Goal: Ask a question: Seek information or help from site administrators or community

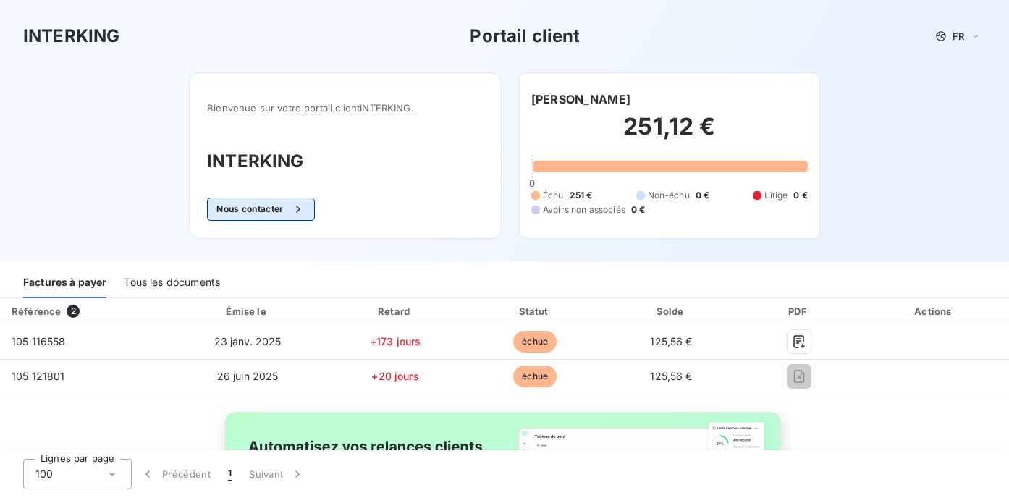
click at [274, 206] on button "Nous contacter" at bounding box center [260, 209] width 107 height 23
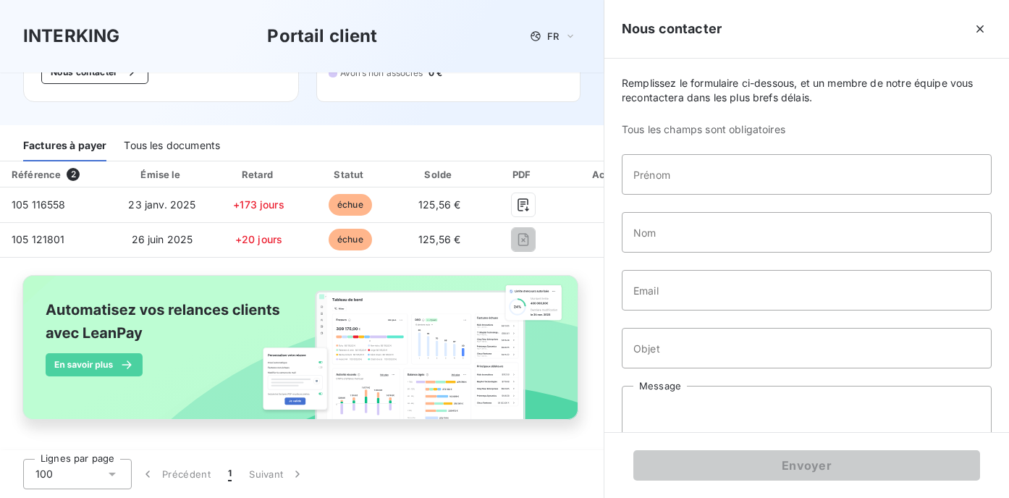
scroll to position [133, 0]
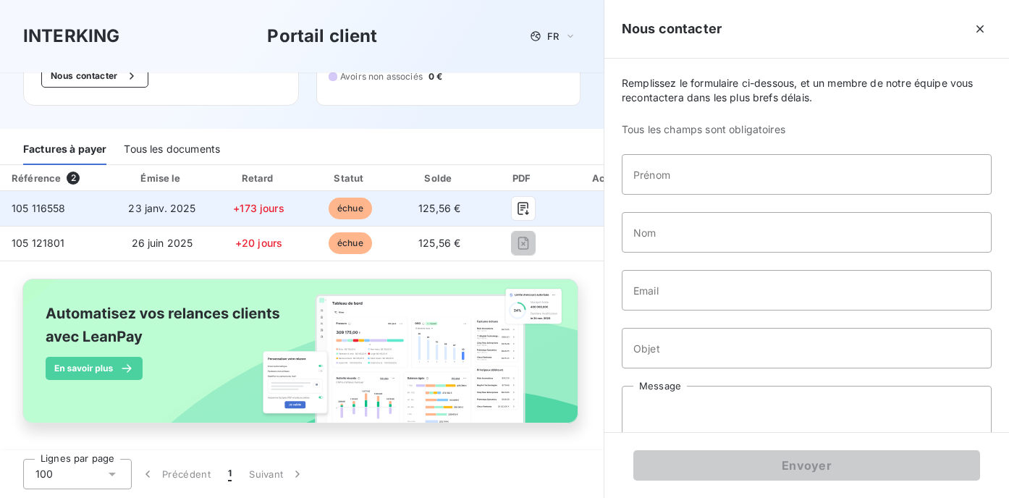
click at [329, 216] on span "échue" at bounding box center [350, 209] width 43 height 22
click at [524, 211] on icon "button" at bounding box center [523, 208] width 14 height 14
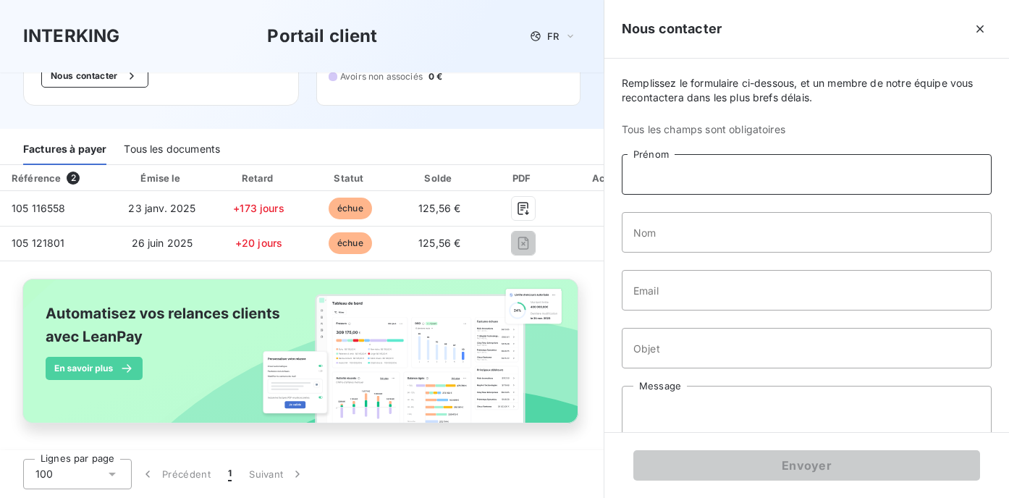
click at [689, 168] on input "Prénom" at bounding box center [807, 174] width 370 height 41
type input "Freddy"
click at [667, 235] on input "Nom" at bounding box center [807, 232] width 370 height 41
type input "Abate-Beaumont"
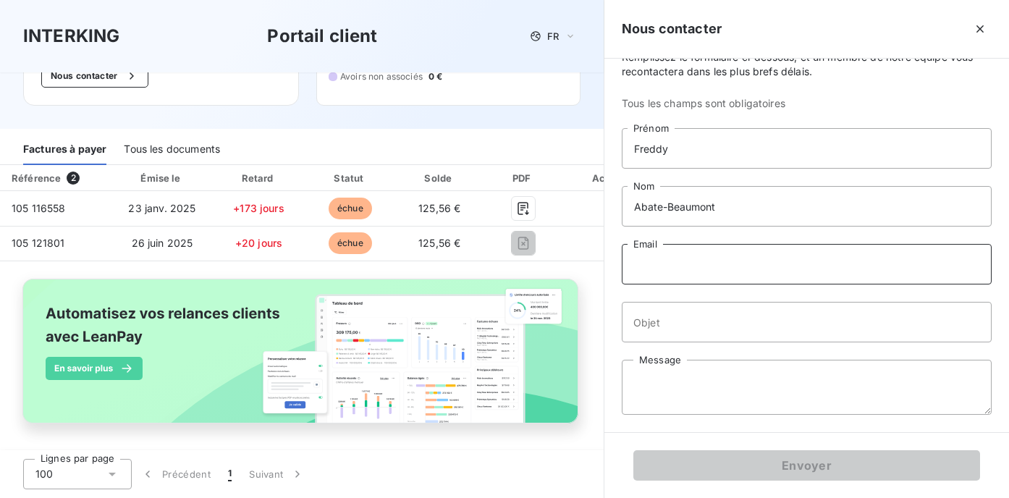
click at [694, 264] on input "Email" at bounding box center [807, 264] width 370 height 41
type input "[PERSON_NAME][EMAIL_ADDRESS][DOMAIN_NAME]"
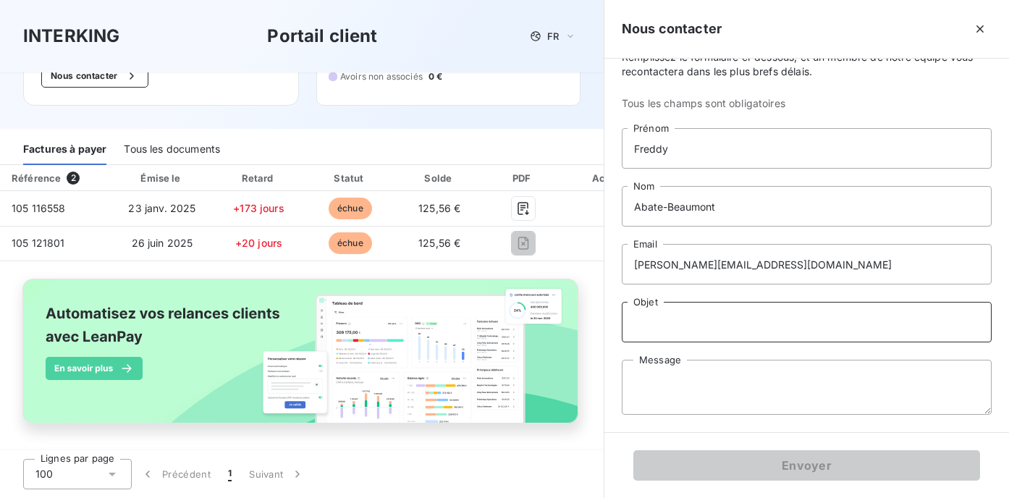
click at [685, 325] on input "Objet" at bounding box center [807, 322] width 370 height 41
type input "Factures - [PERSON_NAME]"
click at [649, 378] on textarea "Message" at bounding box center [807, 387] width 370 height 55
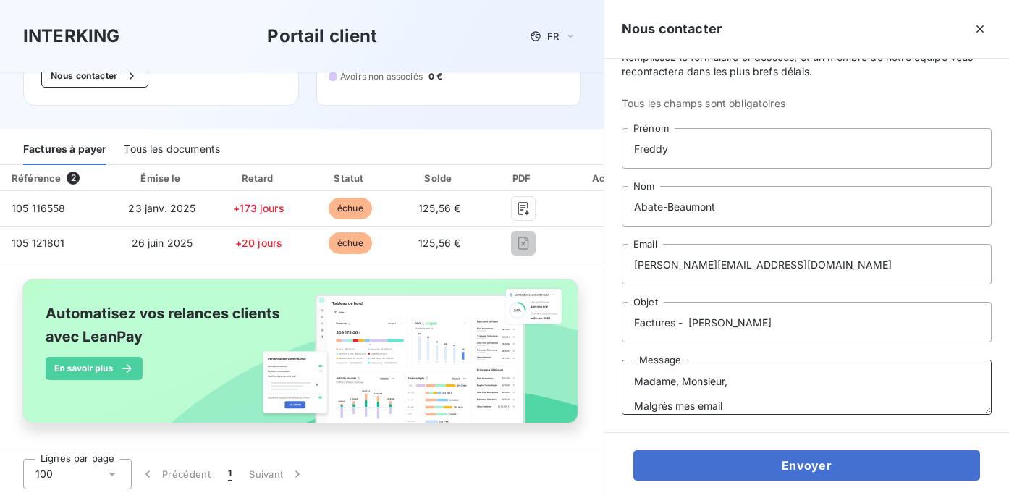
click at [658, 400] on textarea "Madame, Monsieur, Malgrés mes email" at bounding box center [807, 387] width 370 height 55
click at [656, 400] on textarea "Madame, Monsieur, Malgrés mes email" at bounding box center [807, 387] width 370 height 55
click at [740, 403] on textarea "Madame, Monsieur, Malgré mes email" at bounding box center [807, 387] width 370 height 55
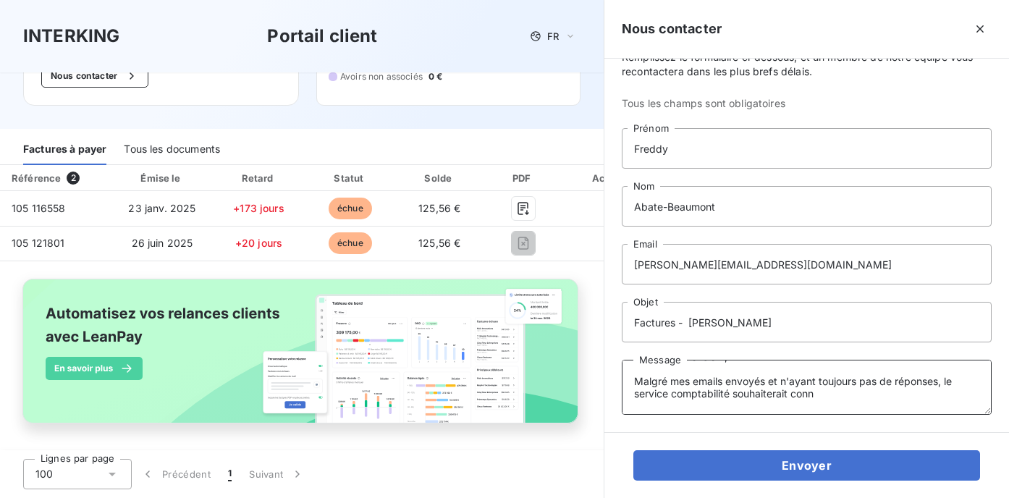
drag, startPoint x: 822, startPoint y: 407, endPoint x: 807, endPoint y: 395, distance: 19.0
click at [807, 395] on textarea "Madame, Monsieur, Malgré mes emails envoyés et n'ayant toujours pas de réponses…" at bounding box center [807, 387] width 370 height 55
click at [883, 395] on textarea "Madame, Monsieur, Malgré mes emails envoyés et n'ayant toujours pas de réponses…" at bounding box center [807, 387] width 370 height 55
click at [887, 395] on textarea "Madame, Monsieur, Malgré mes emails envoyés et n'ayant toujours pas de réponses…" at bounding box center [807, 387] width 370 height 55
click at [733, 407] on textarea "Madame, Monsieur, Malgré mes emails envoyés et n'ayant toujours pas de réponses…" at bounding box center [807, 387] width 370 height 55
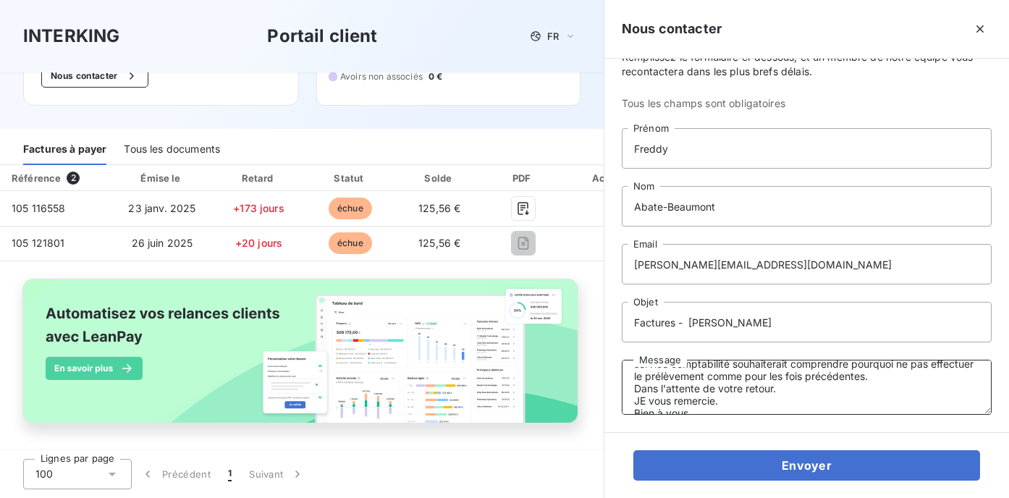
scroll to position [59, 0]
click at [646, 394] on textarea "Madame, Monsieur, Malgré mes emails envoyés et n'ayant toujours pas de réponses…" at bounding box center [807, 387] width 370 height 55
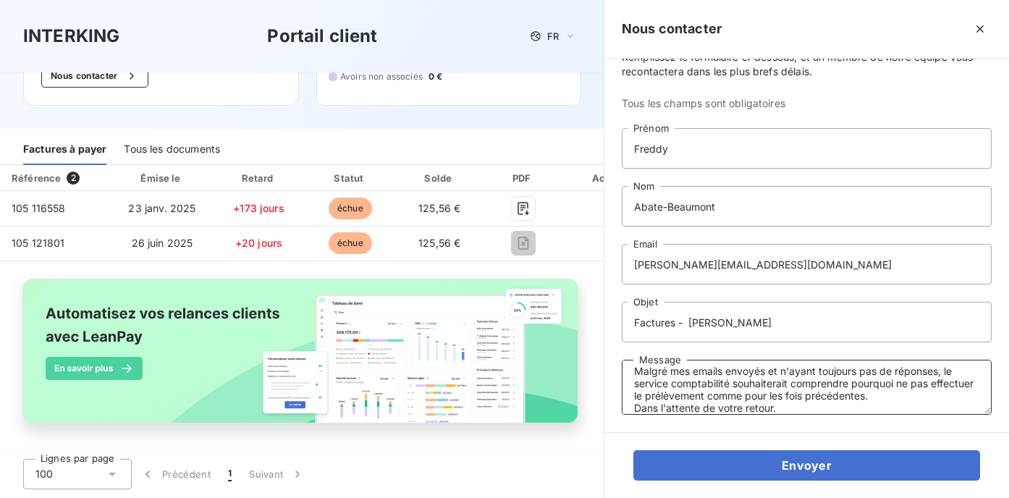
scroll to position [30, 0]
click at [947, 376] on textarea "Madame, Monsieur, Malgré mes emails envoyés et n'ayant toujours pas de réponses…" at bounding box center [807, 387] width 370 height 55
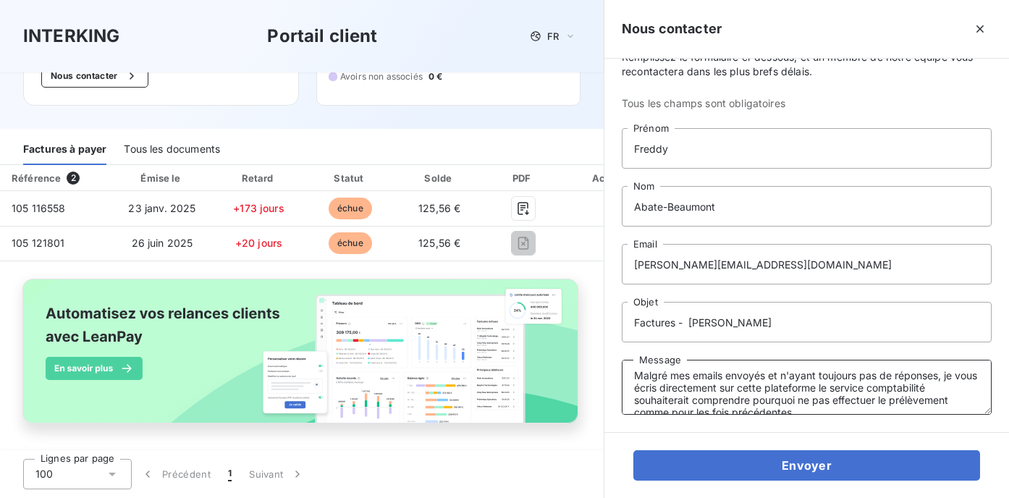
click at [938, 376] on textarea "Madame, Monsieur, Malgré mes emails envoyés et n'ayant toujours pas de réponses…" at bounding box center [807, 387] width 370 height 55
paste textarea "[PERSON_NAME]"
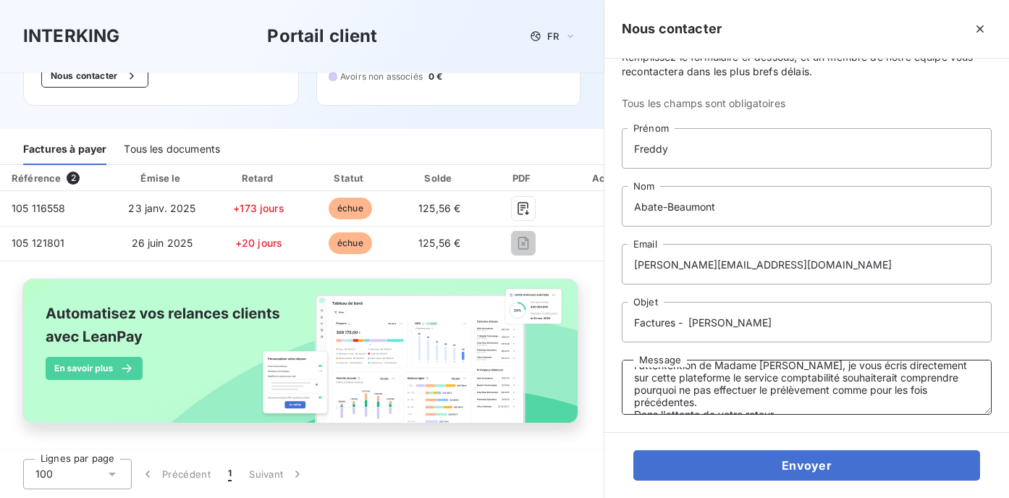
scroll to position [56, 0]
click at [792, 377] on textarea "Madame, Monsieur, Malgré mes emails envoyés et n'ayant toujours pas de réponses…" at bounding box center [807, 387] width 370 height 55
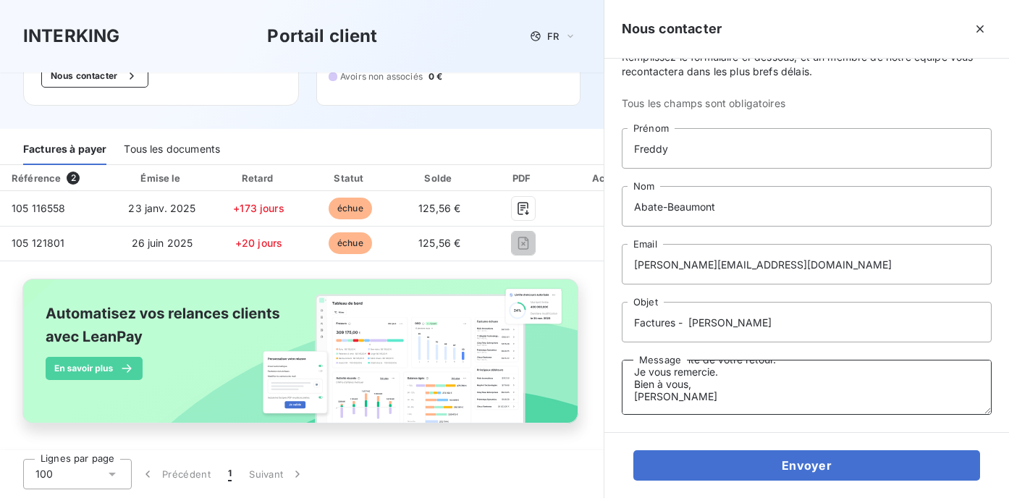
scroll to position [111, 0]
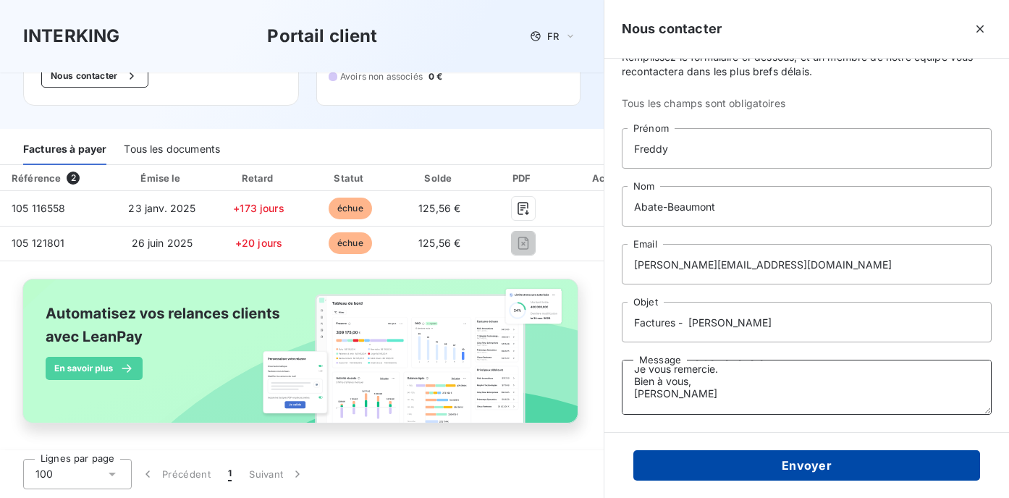
type textarea "Madame, Monsieur, Malgré mes emails envoyés et n'ayant toujours pas de réponses…"
click at [723, 462] on button "Envoyer" at bounding box center [807, 465] width 347 height 30
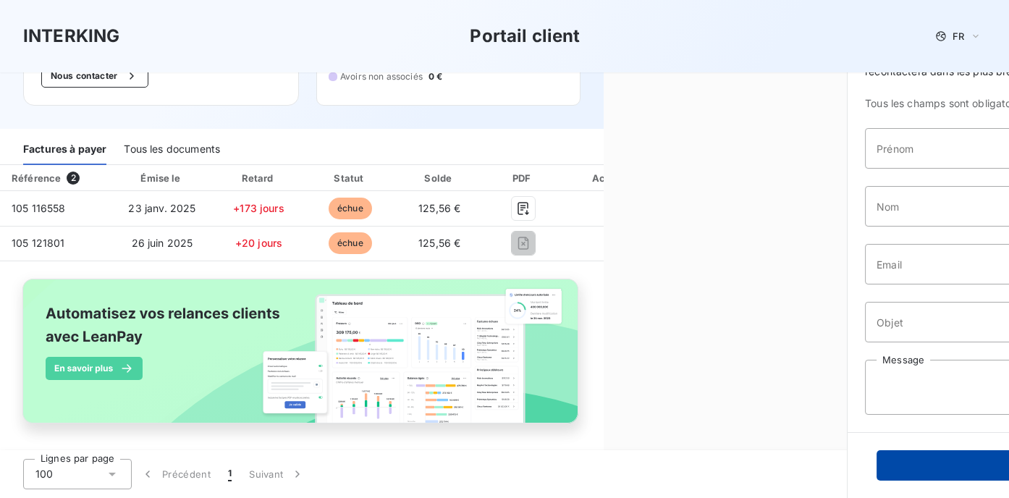
scroll to position [0, 0]
